Goal: Transaction & Acquisition: Purchase product/service

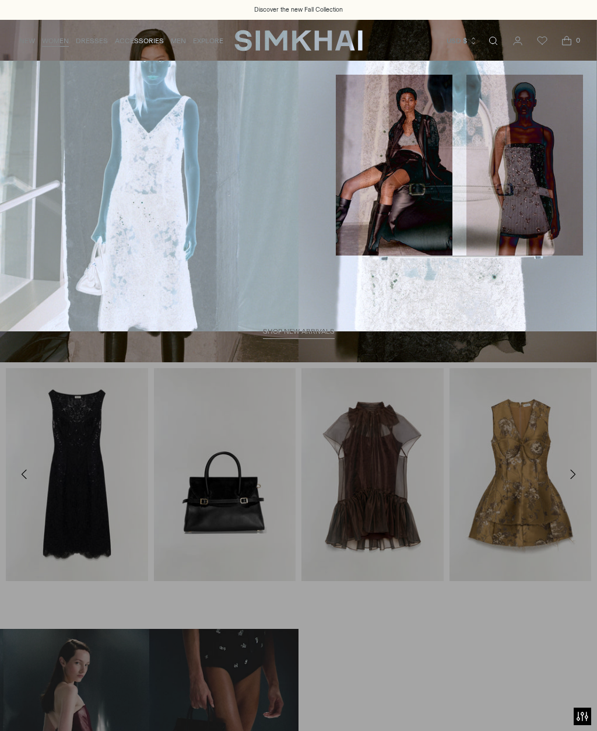
click at [47, 245] on link "Coats & Jackets" at bounding box center [44, 249] width 61 height 8
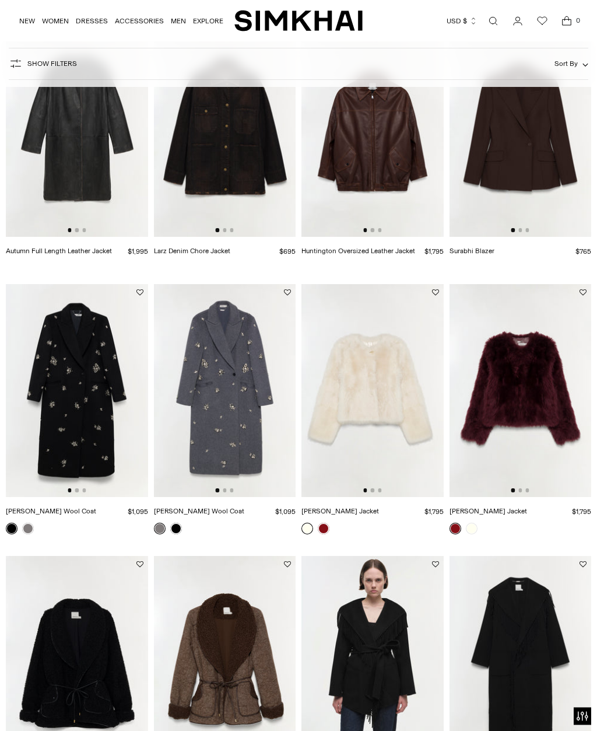
scroll to position [683, 0]
click at [75, 403] on img at bounding box center [77, 390] width 142 height 213
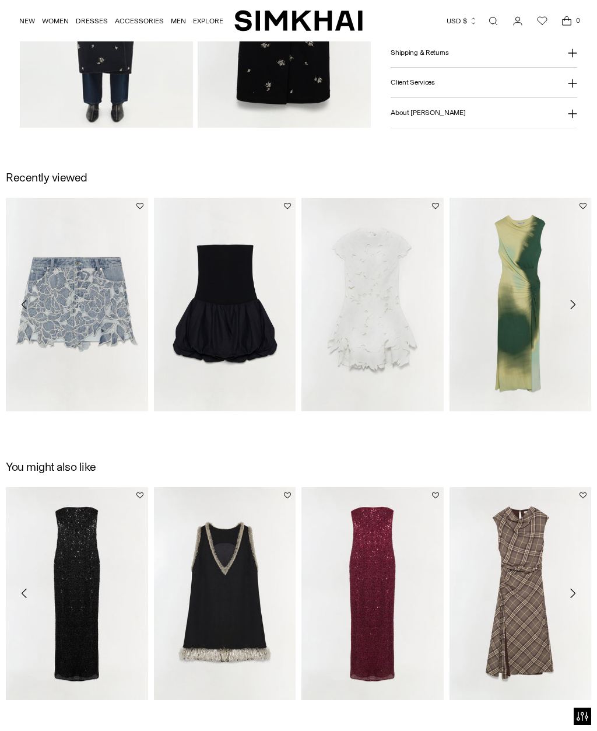
scroll to position [1010, 0]
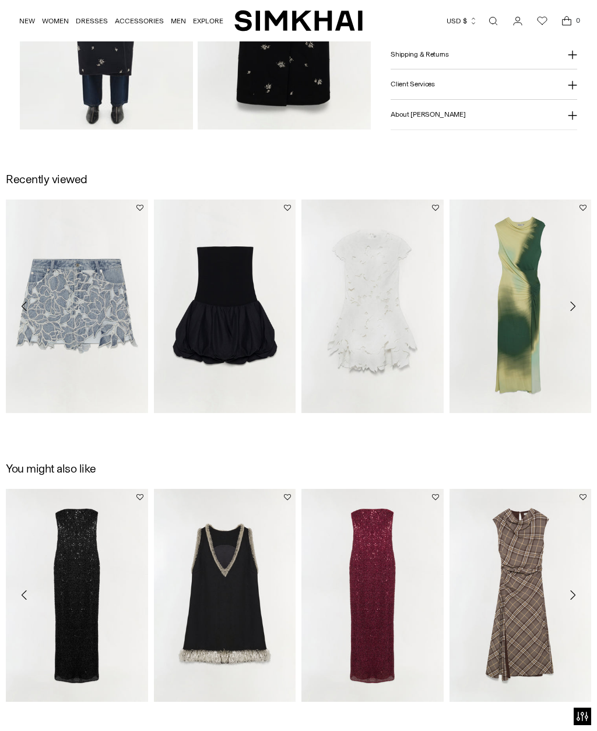
click at [406, 423] on link "Holloway Embroidered Mini Dress" at bounding box center [354, 427] width 104 height 8
